Goal: Navigation & Orientation: Find specific page/section

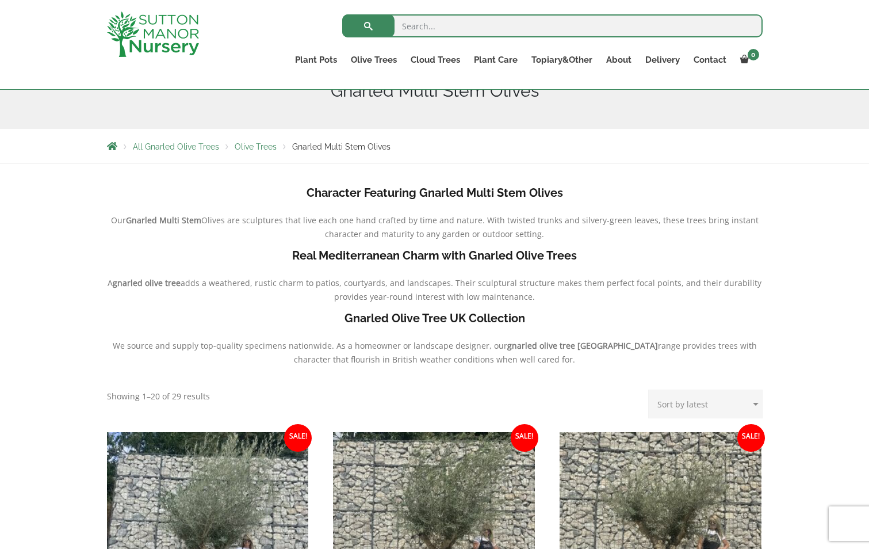
scroll to position [173, 0]
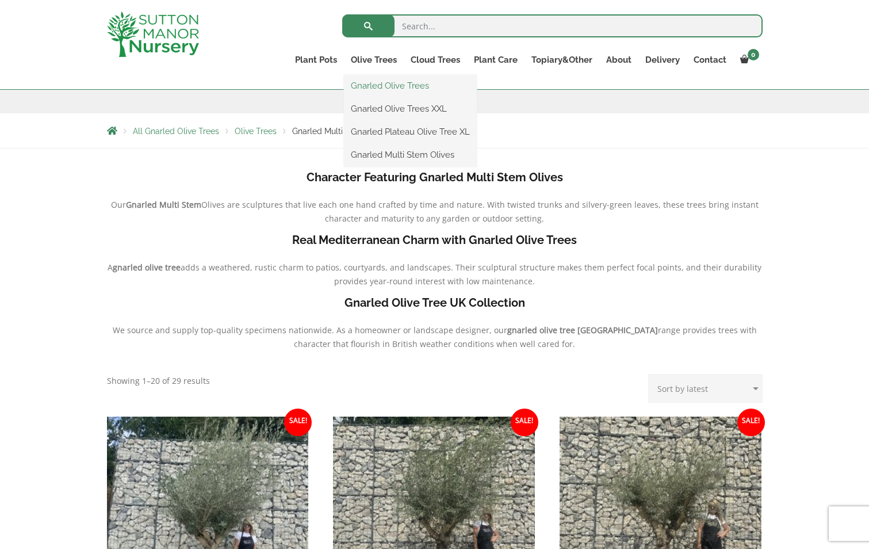
click at [377, 83] on link "Gnarled Olive Trees" at bounding box center [410, 85] width 133 height 17
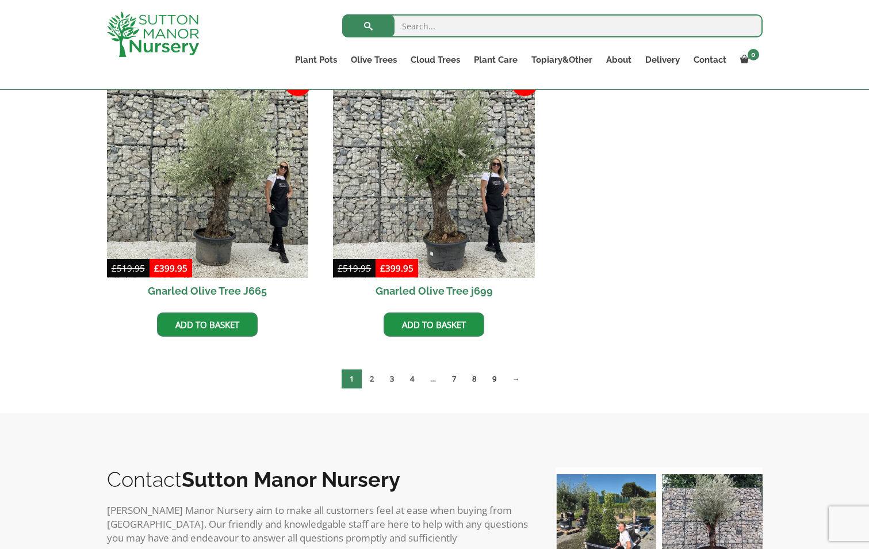
scroll to position [1208, 0]
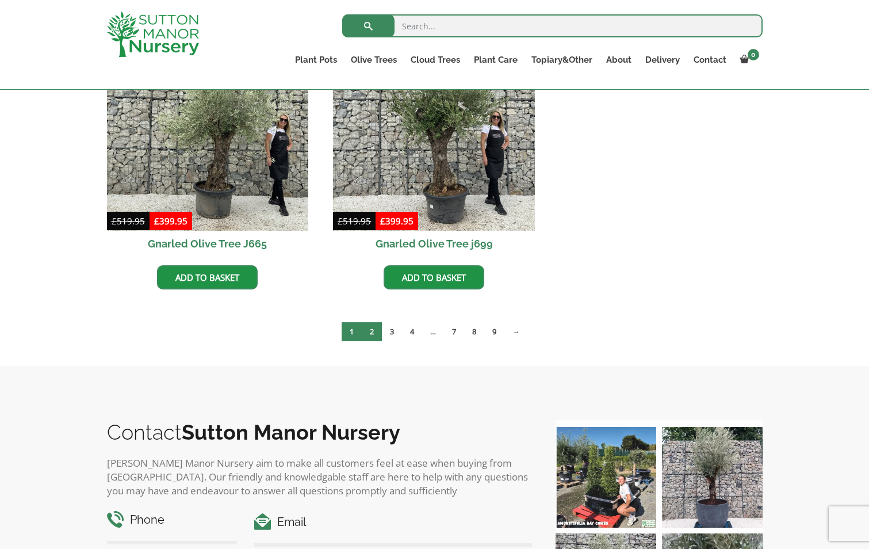
click at [372, 333] on link "2" at bounding box center [372, 331] width 20 height 19
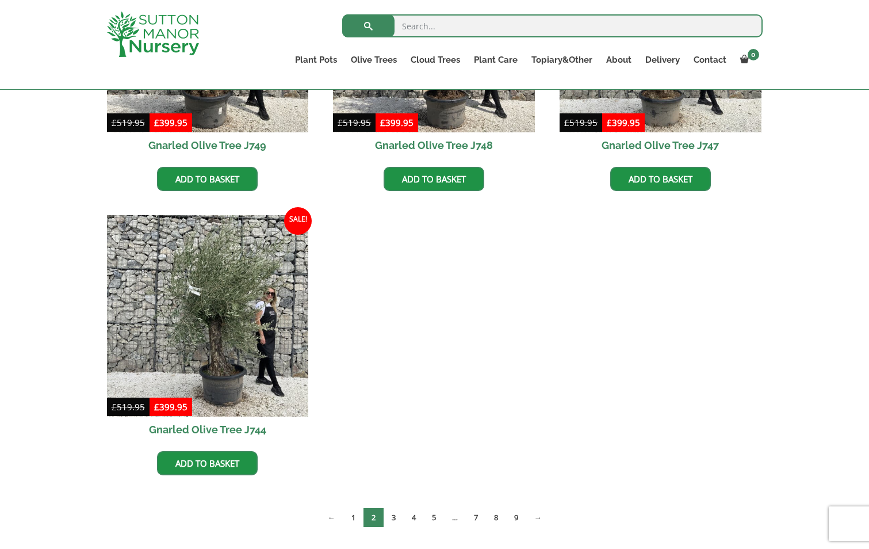
scroll to position [1035, 0]
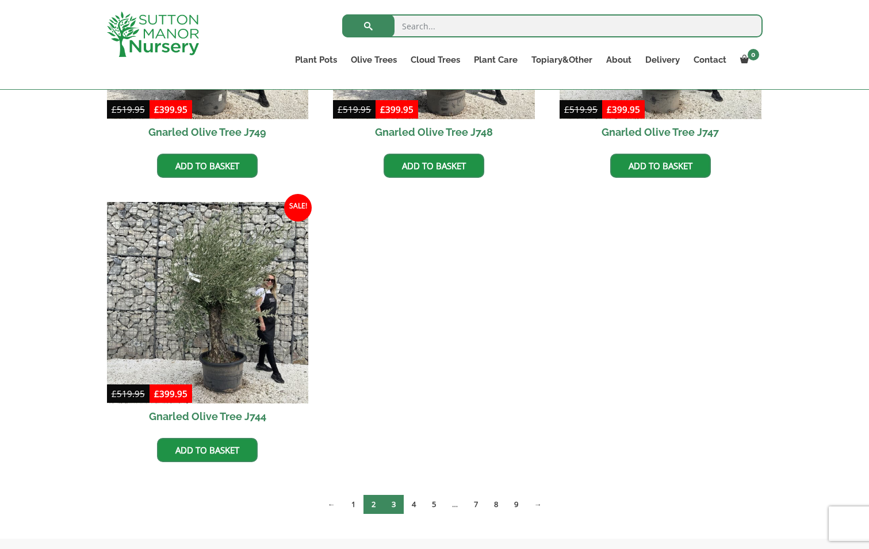
click at [396, 500] on link "3" at bounding box center [394, 504] width 20 height 19
